Goal: Task Accomplishment & Management: Complete application form

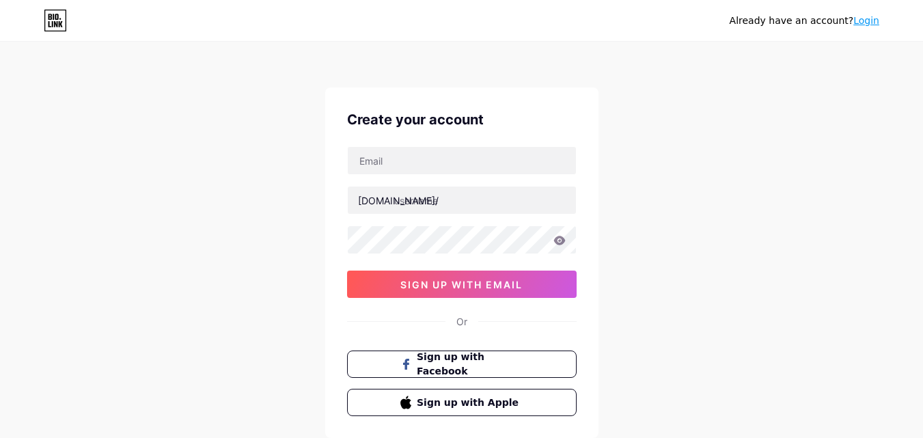
click at [375, 161] on input "text" at bounding box center [462, 160] width 228 height 27
click at [439, 165] on input "text" at bounding box center [462, 160] width 228 height 27
paste input "[EMAIL_ADDRESS][DOMAIN_NAME]"
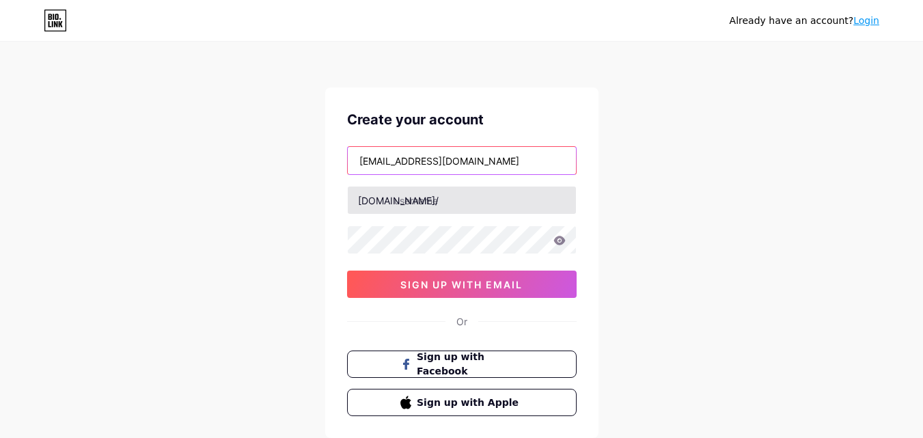
type input "[EMAIL_ADDRESS][DOMAIN_NAME]"
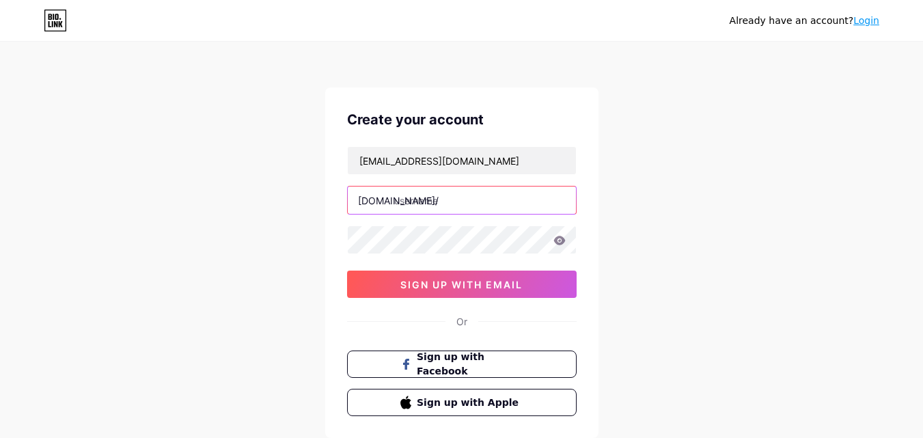
click at [437, 201] on input "text" at bounding box center [462, 200] width 228 height 27
type input "kfurniture991"
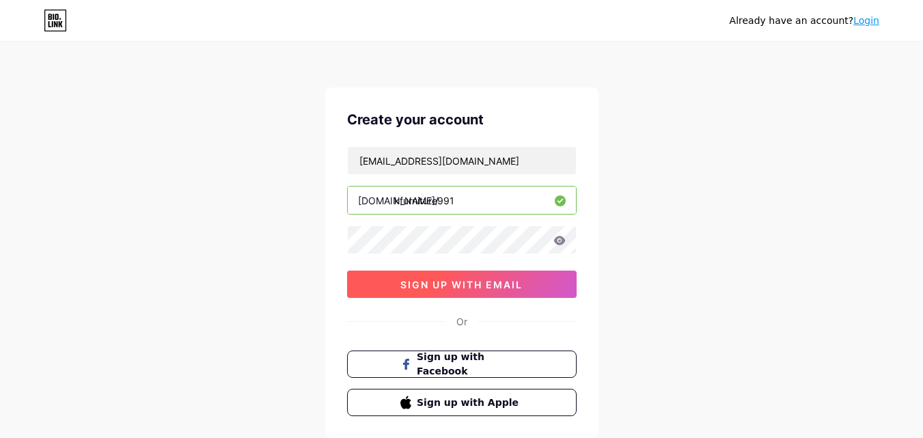
click at [413, 280] on span "sign up with email" at bounding box center [461, 285] width 122 height 12
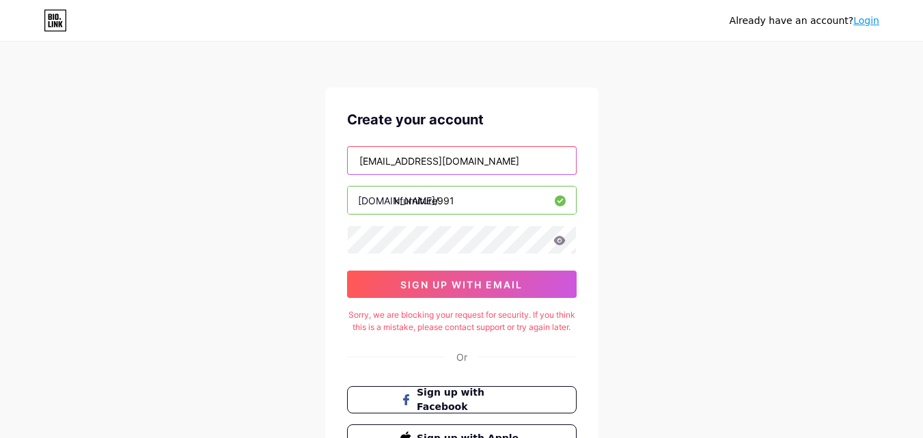
click at [482, 163] on input "[EMAIL_ADDRESS][DOMAIN_NAME]" at bounding box center [462, 160] width 228 height 27
click at [482, 163] on input "text" at bounding box center [462, 160] width 228 height 27
type input "[EMAIL_ADDRESS][DOMAIN_NAME]"
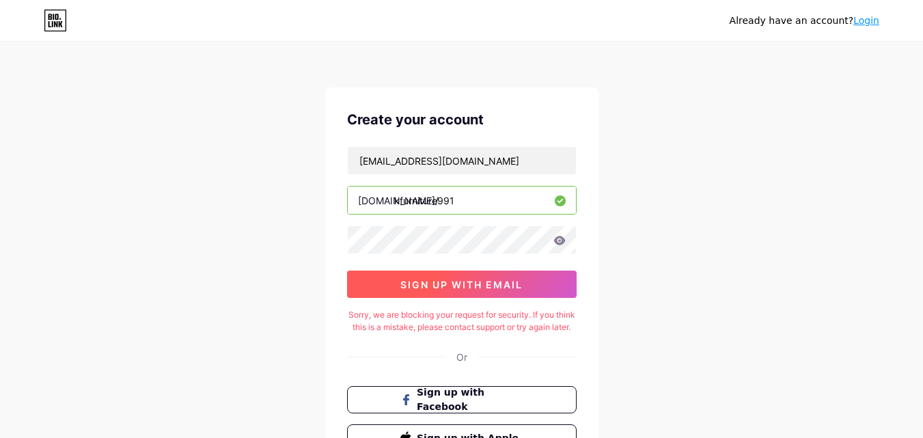
click at [457, 277] on button "sign up with email" at bounding box center [462, 284] width 230 height 27
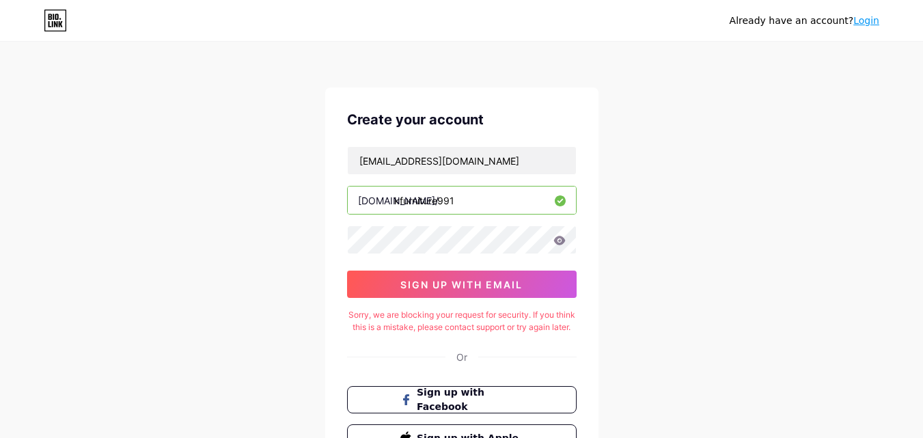
click at [457, 198] on input "kfurniture991" at bounding box center [462, 200] width 228 height 27
click at [456, 198] on input "text" at bounding box center [462, 200] width 228 height 27
type input "123651"
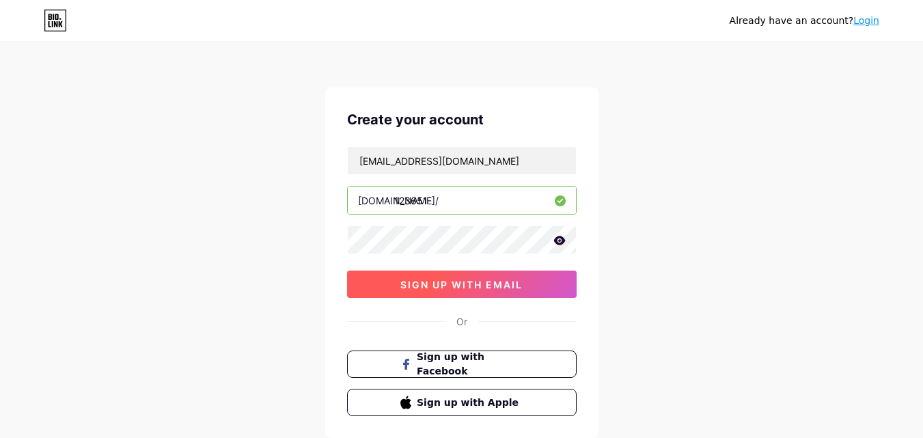
click at [371, 288] on button "sign up with email" at bounding box center [462, 284] width 230 height 27
